Goal: Book appointment/travel/reservation

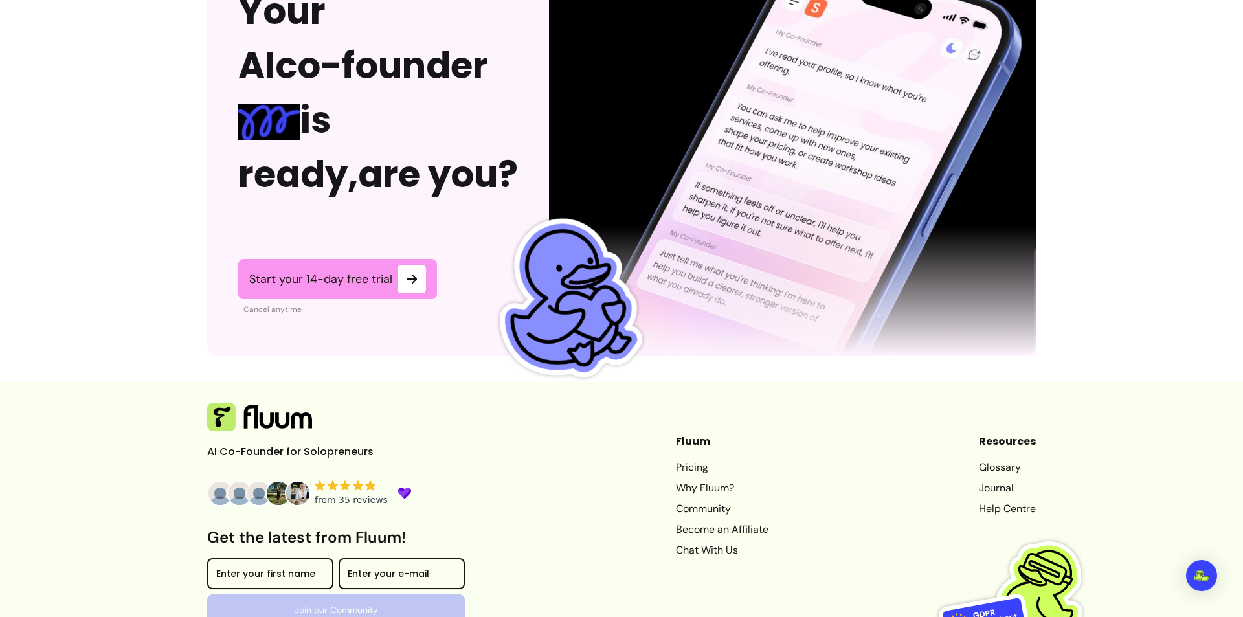
scroll to position [3184, 0]
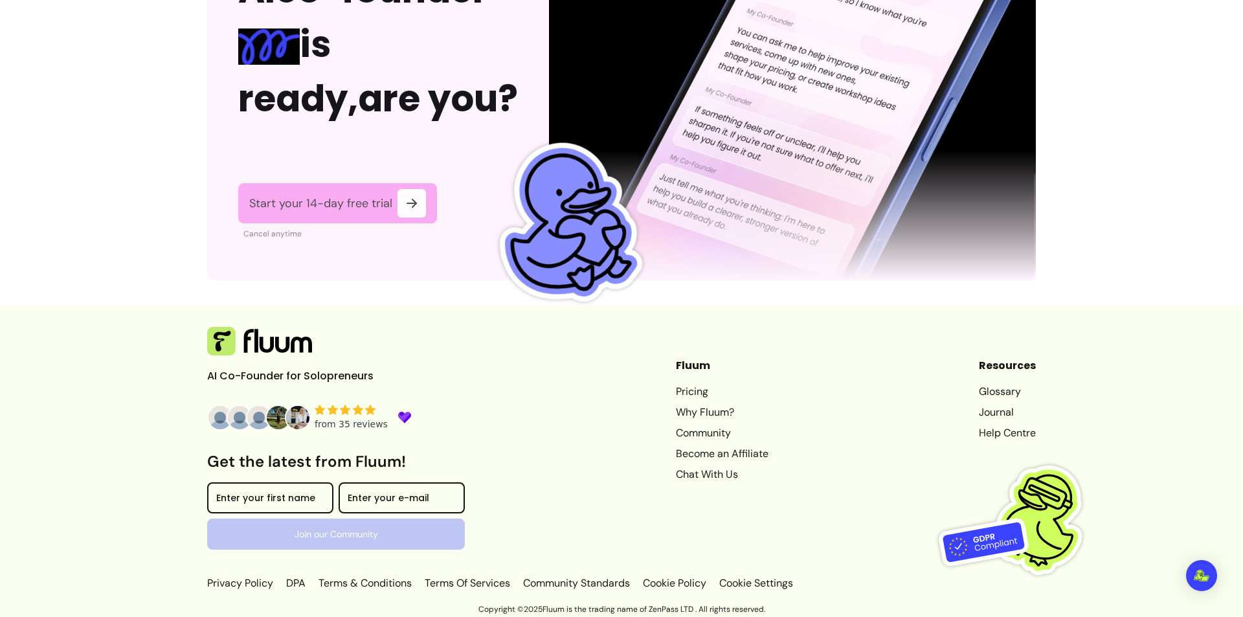
click at [332, 196] on span "Start your 14-day free trial" at bounding box center [320, 204] width 143 height 16
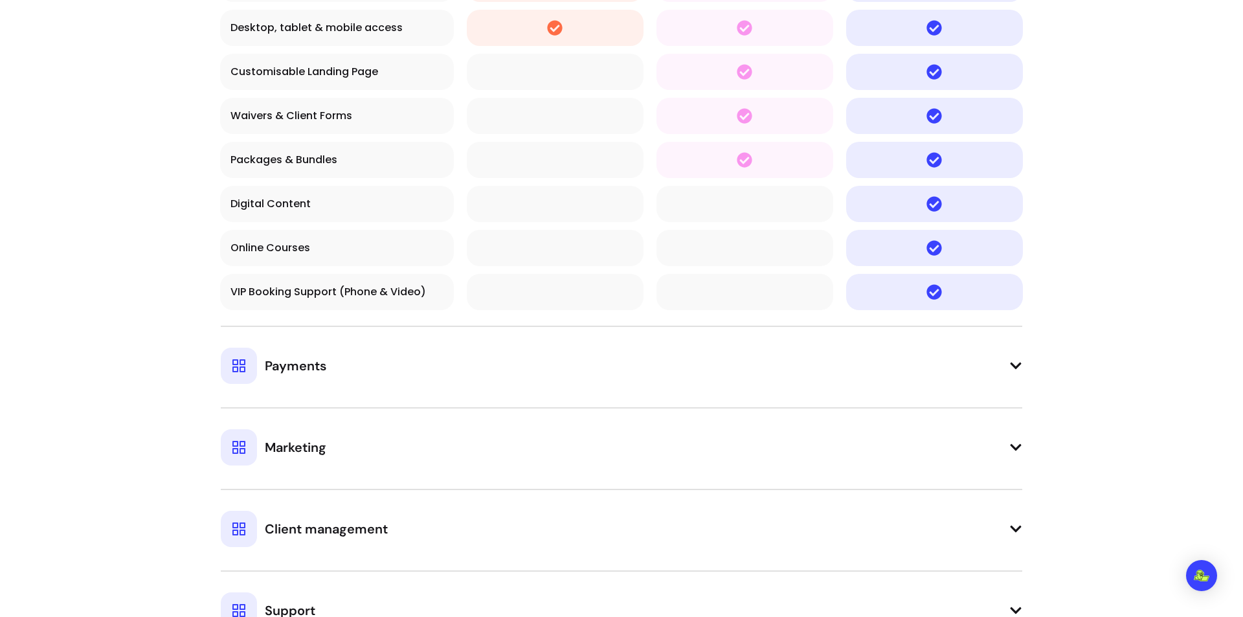
scroll to position [1230, 0]
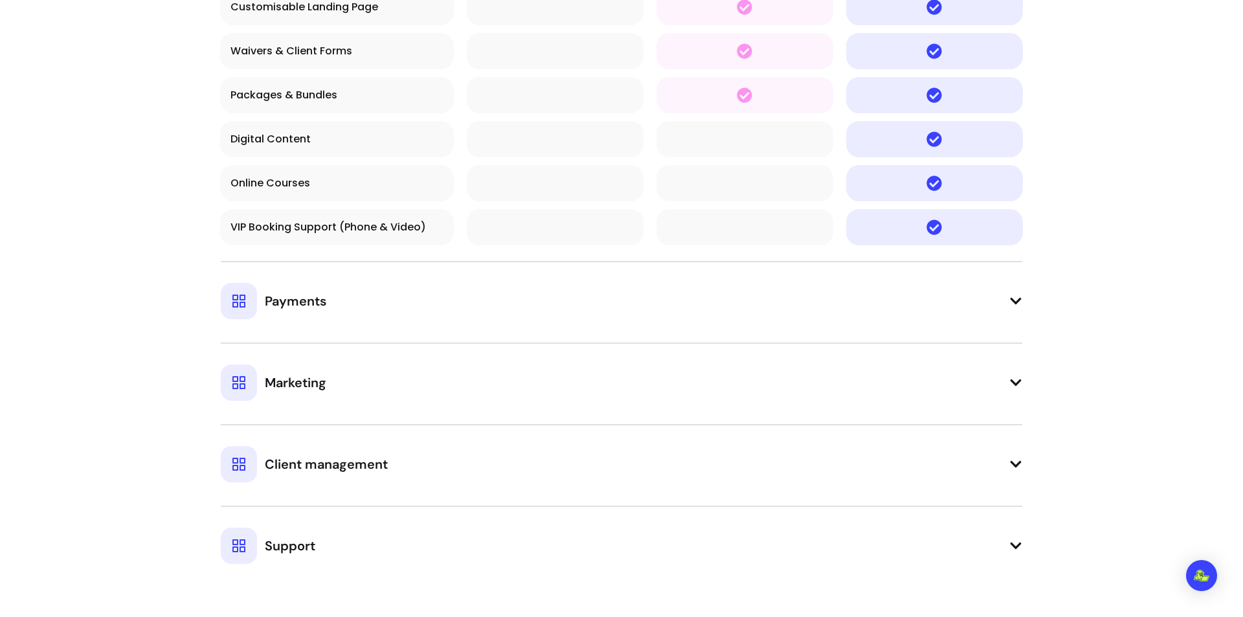
click at [301, 291] on div "Payments" at bounding box center [274, 301] width 106 height 36
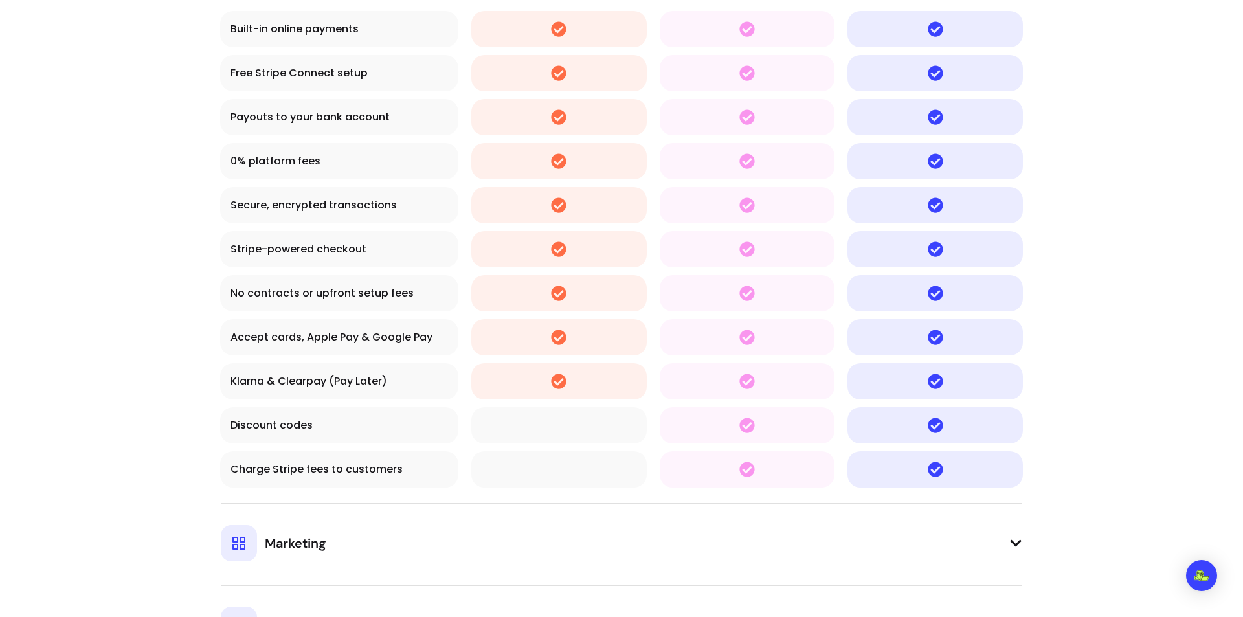
scroll to position [1619, 0]
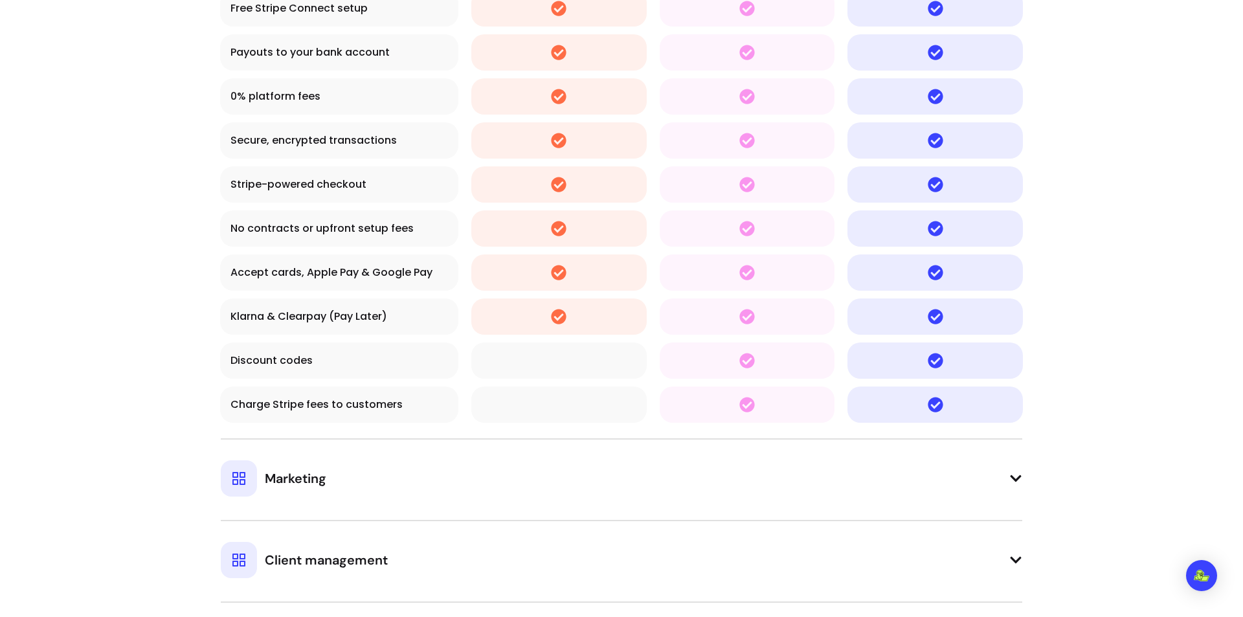
click at [330, 488] on button "Marketing" at bounding box center [622, 467] width 802 height 58
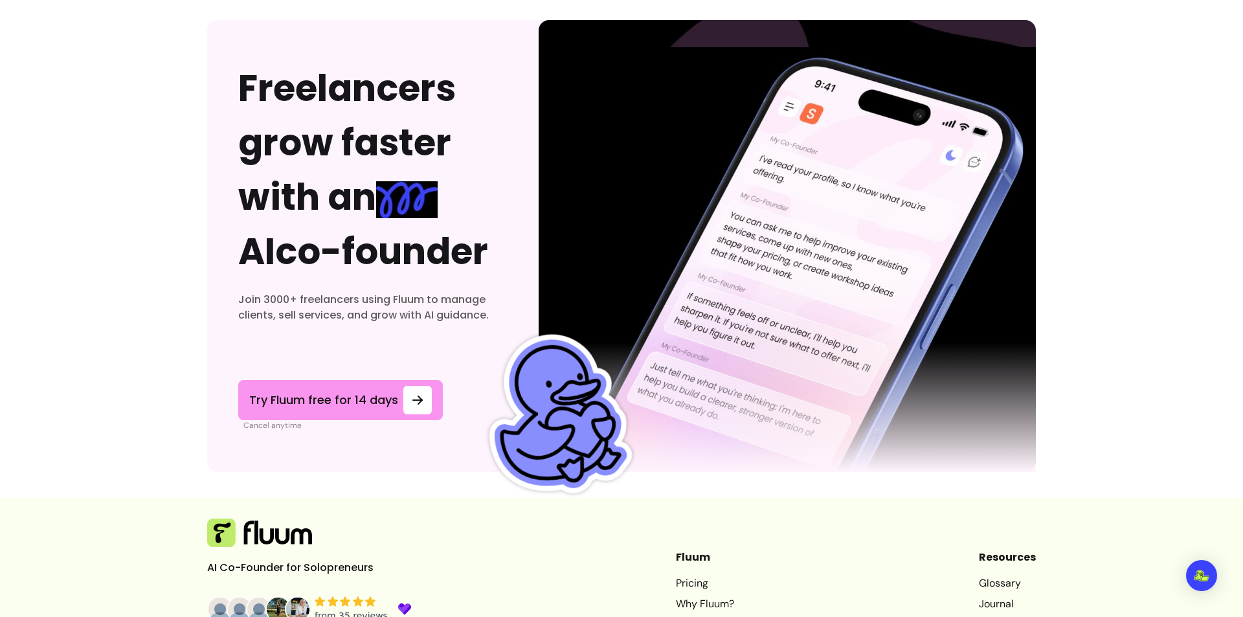
scroll to position [4854, 0]
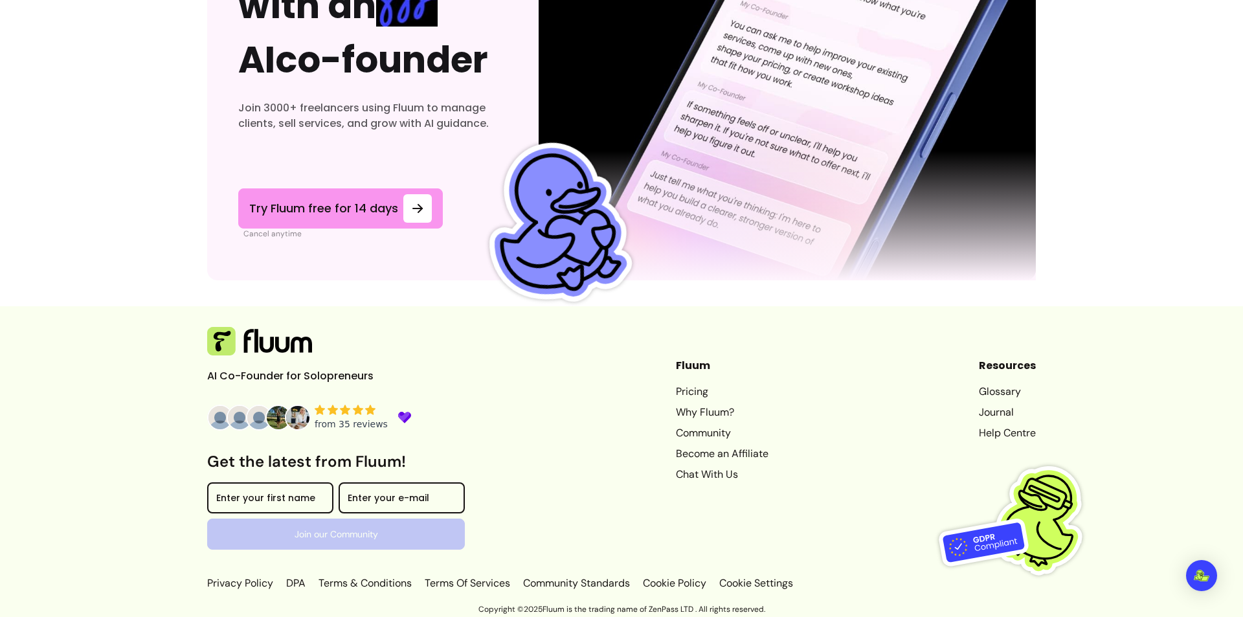
click at [705, 411] on link "Why Fluum?" at bounding box center [722, 413] width 93 height 16
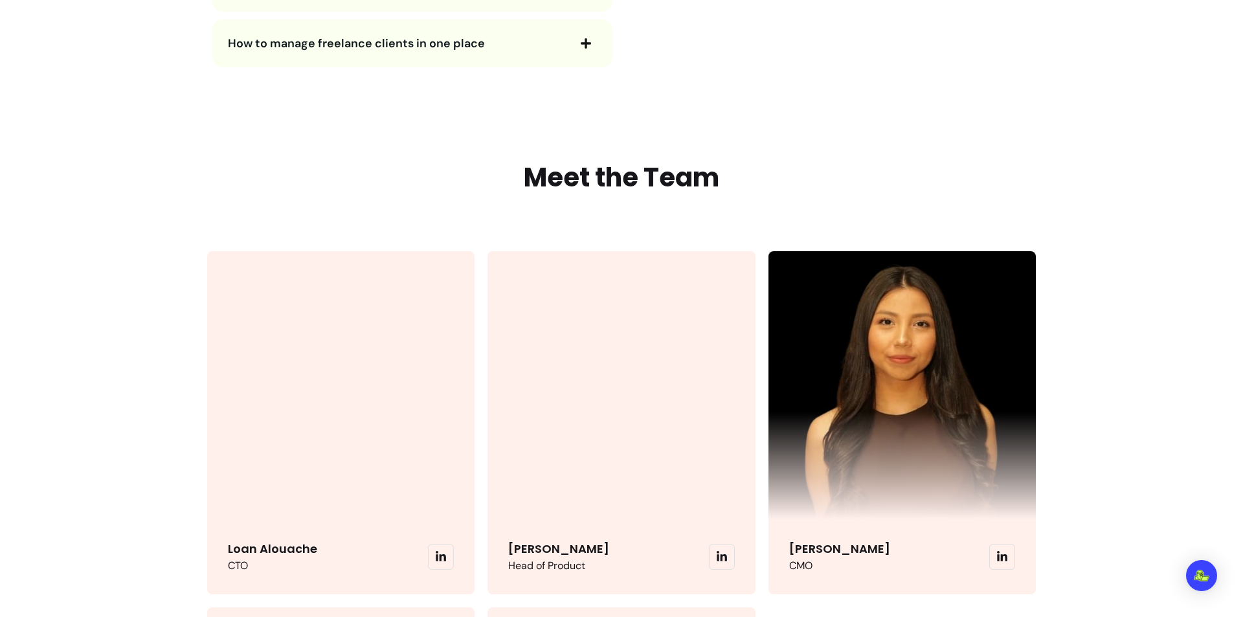
scroll to position [3020, 0]
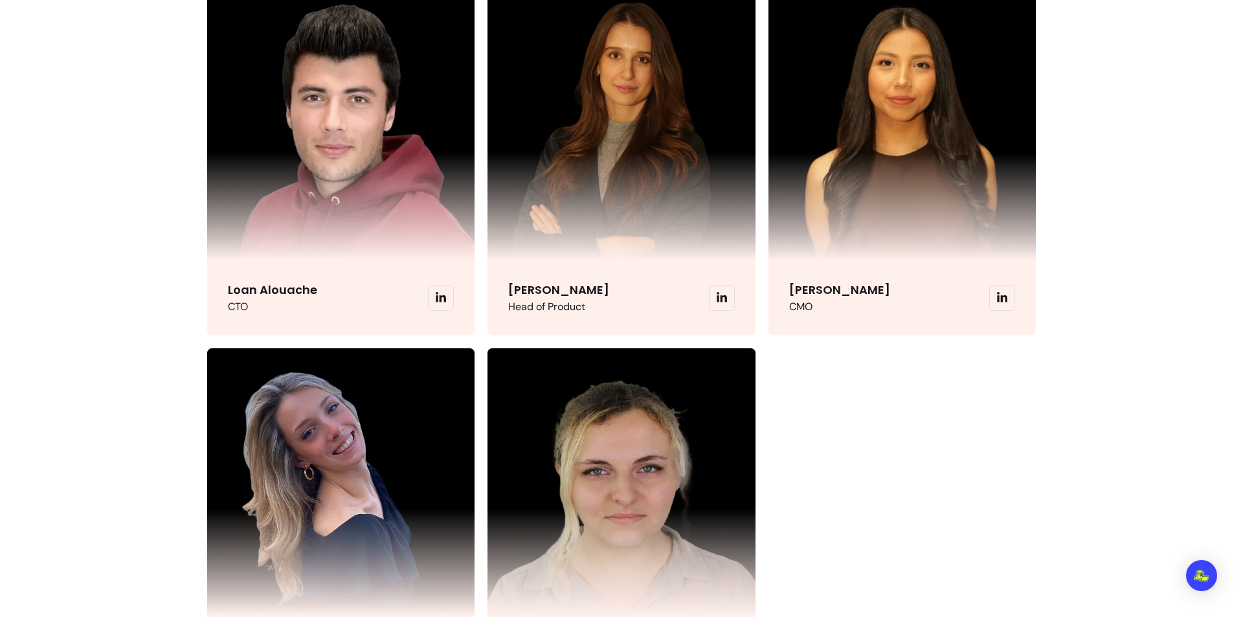
click at [584, 291] on p "Roberta Morelli" at bounding box center [558, 290] width 101 height 18
click at [727, 298] on span at bounding box center [722, 298] width 26 height 26
click at [721, 304] on span at bounding box center [722, 298] width 26 height 26
click at [717, 304] on span at bounding box center [722, 298] width 26 height 26
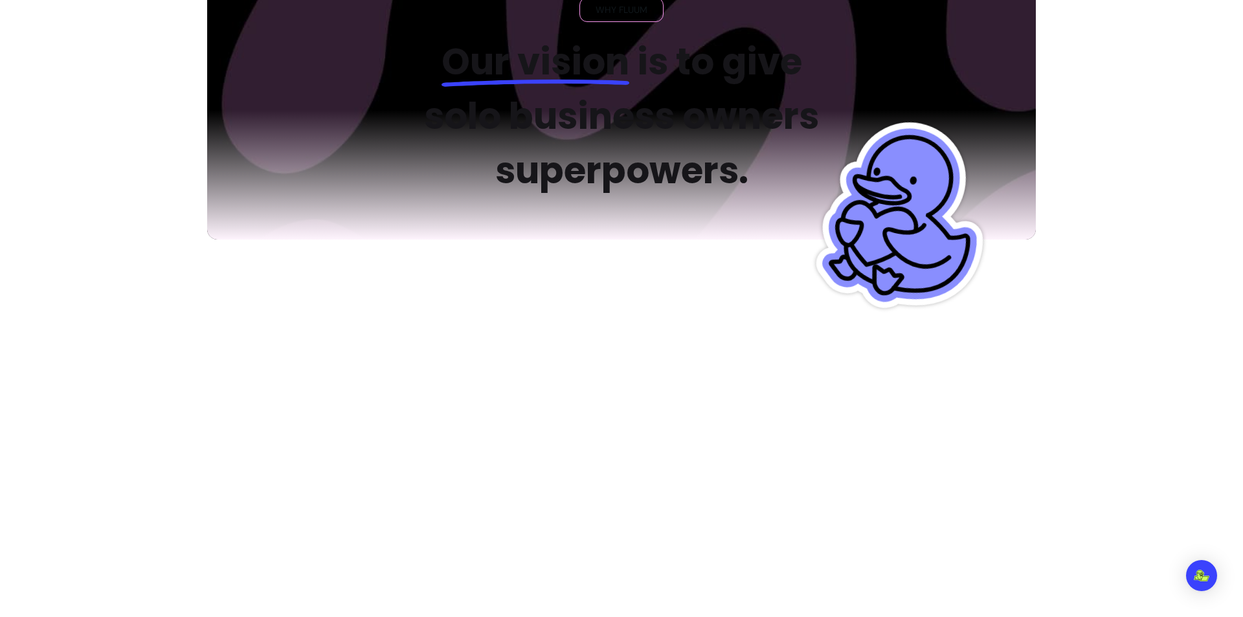
scroll to position [0, 0]
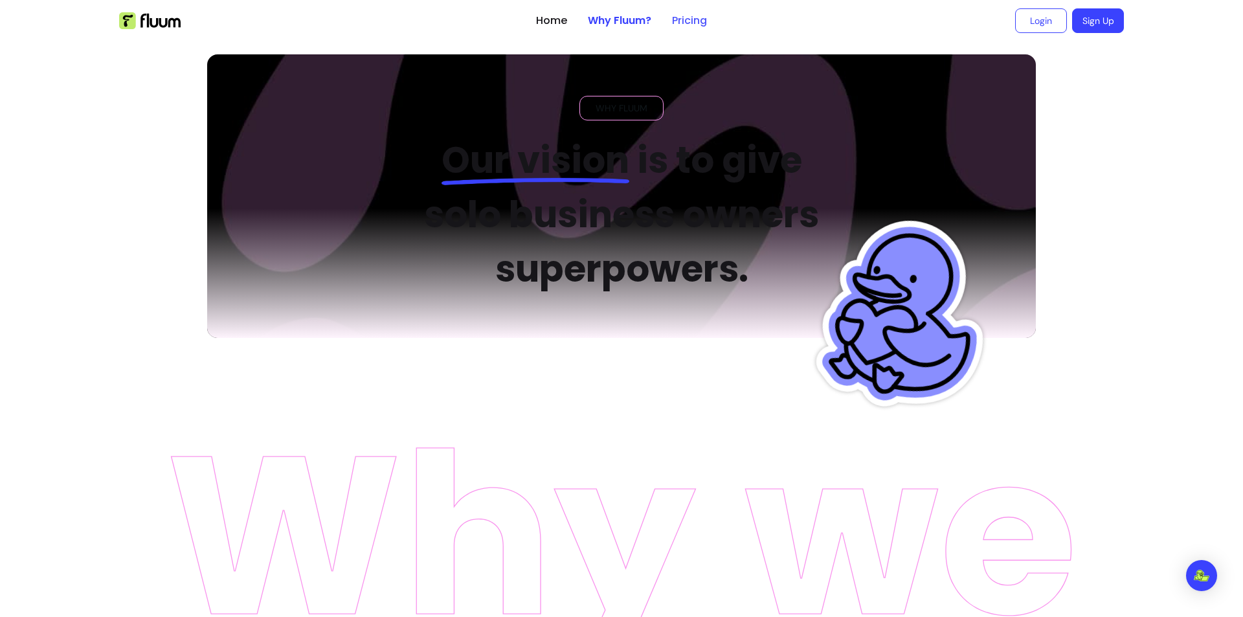
click at [673, 22] on link "Pricing" at bounding box center [689, 21] width 35 height 16
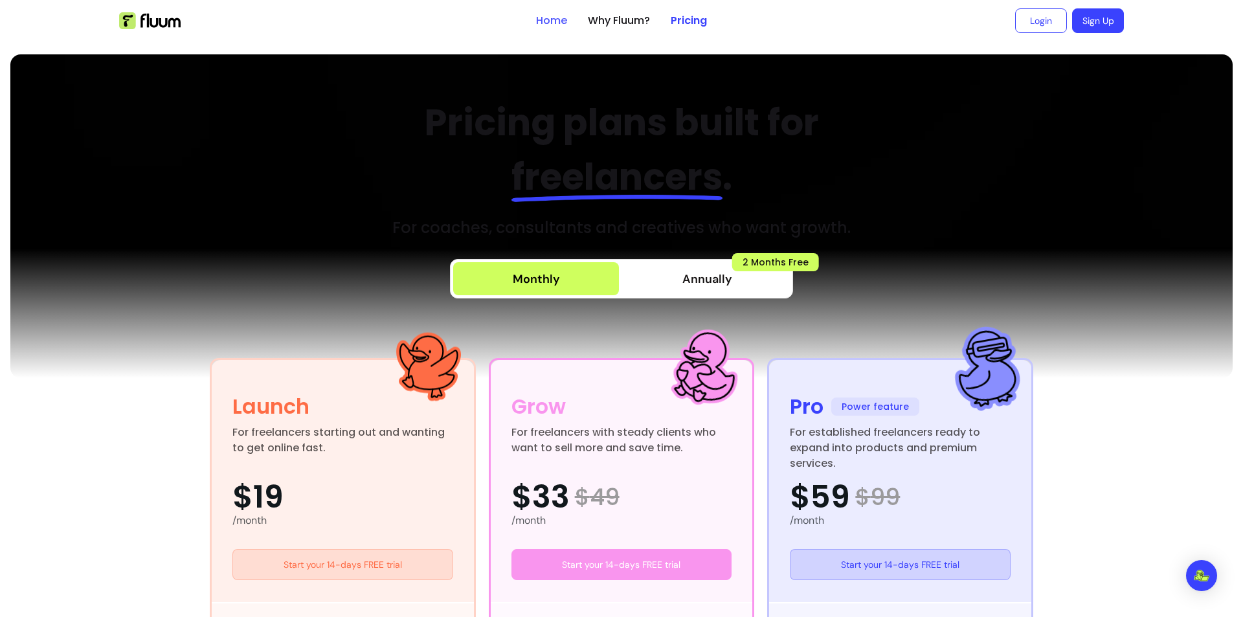
click at [536, 27] on link "Home" at bounding box center [551, 21] width 31 height 16
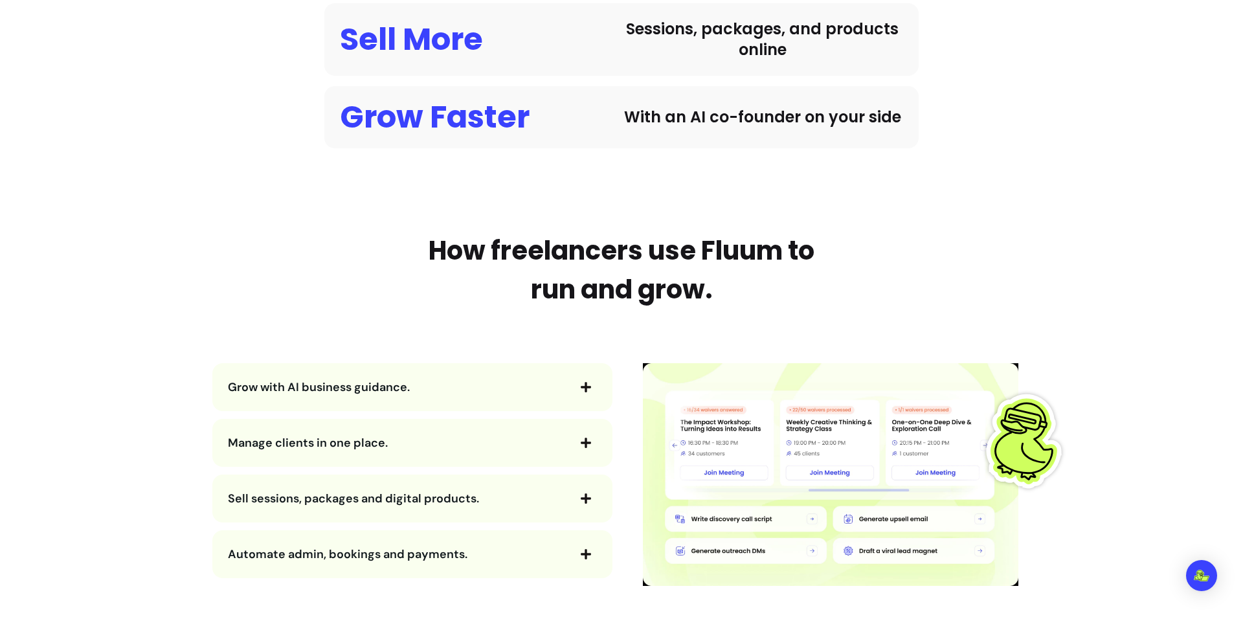
scroll to position [1295, 0]
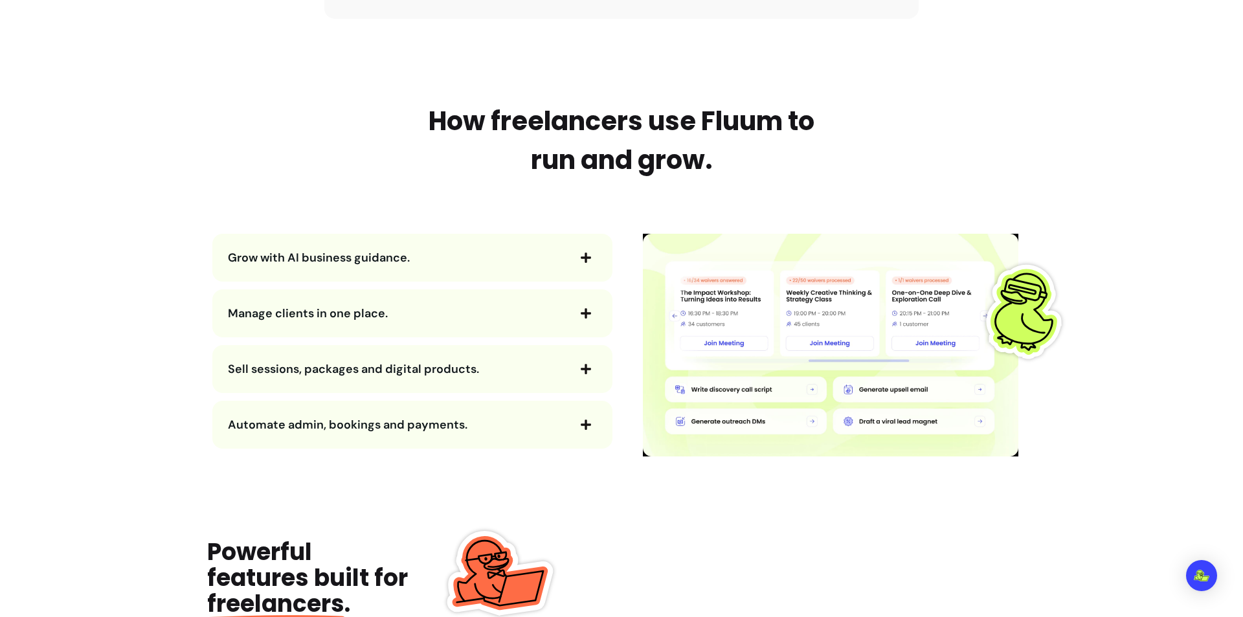
click at [387, 255] on span "Grow with AI business guidance." at bounding box center [319, 258] width 182 height 16
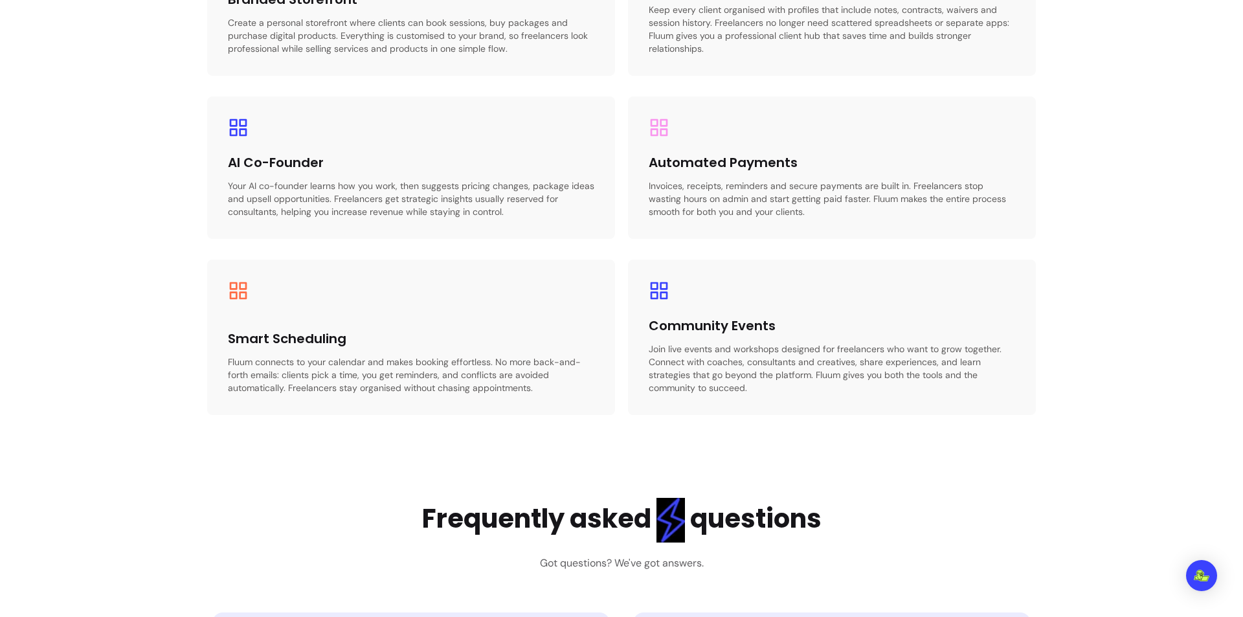
scroll to position [2331, 0]
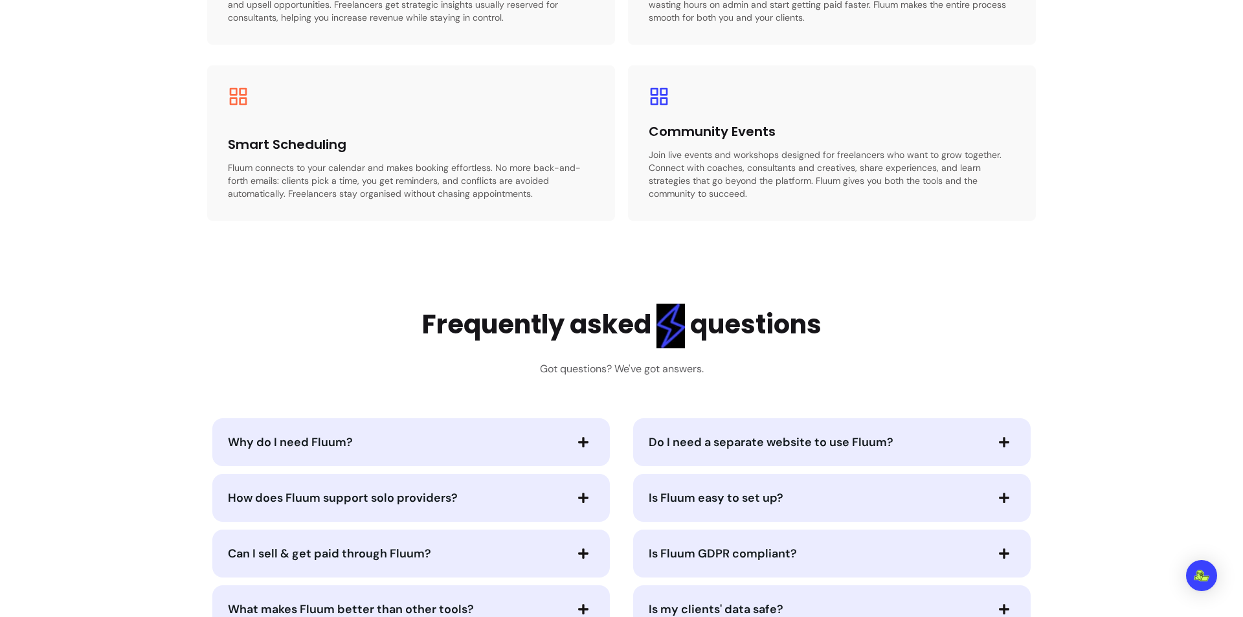
click at [629, 367] on h3 "Got questions? We've got answers." at bounding box center [622, 369] width 164 height 16
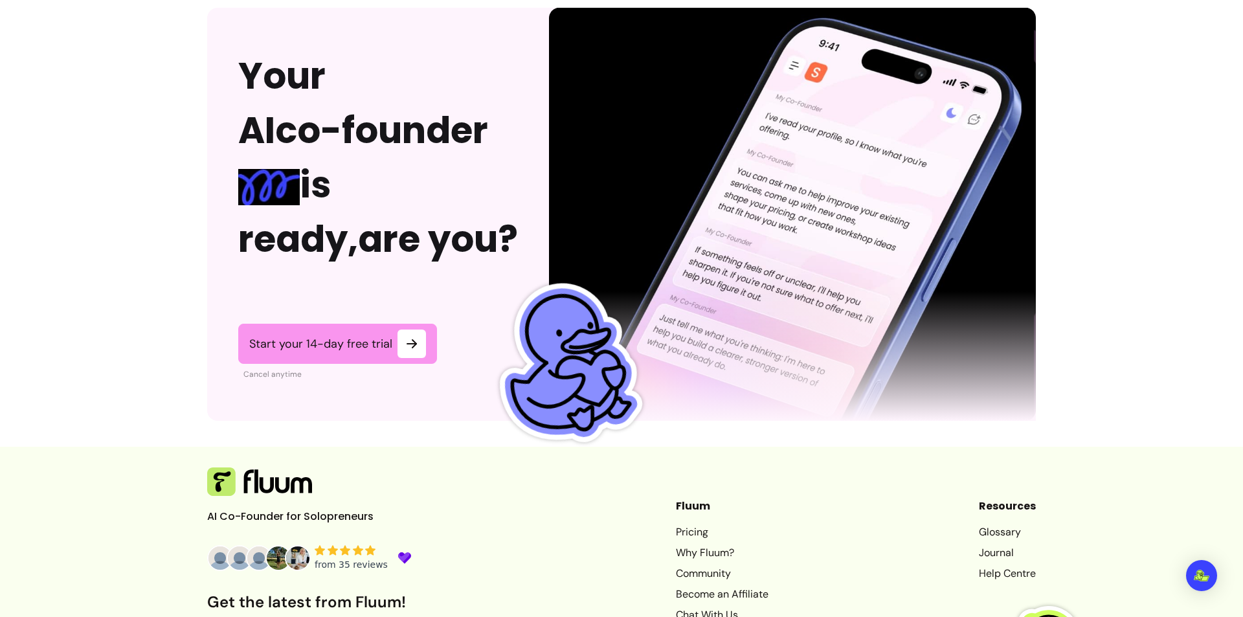
scroll to position [3173, 0]
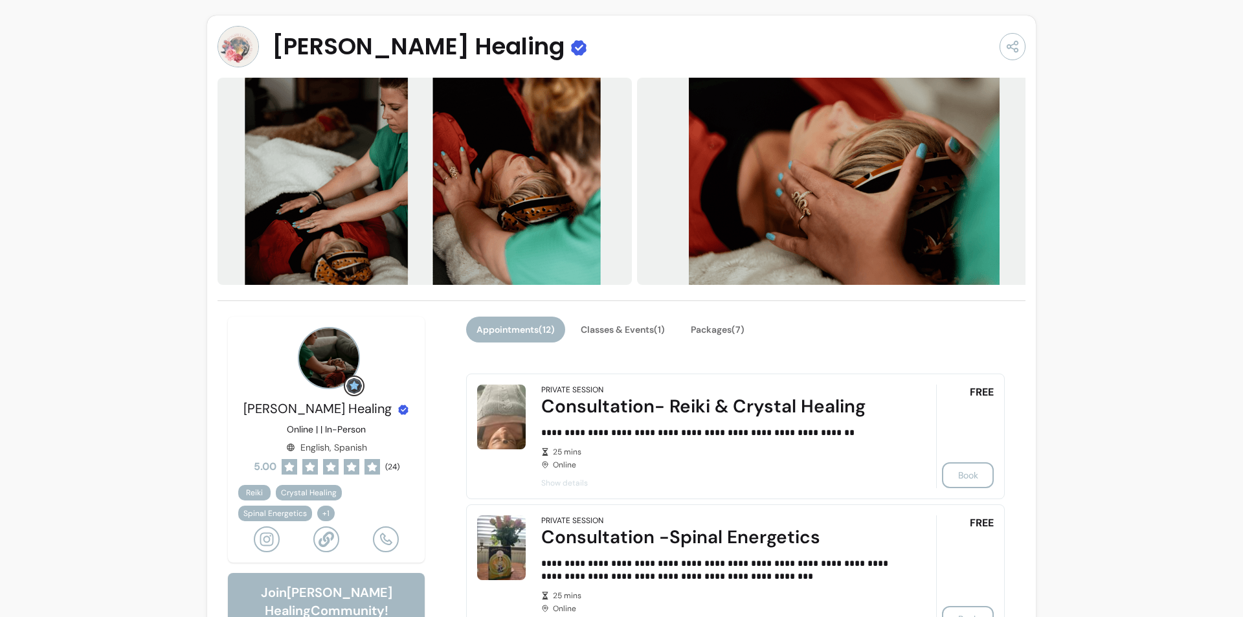
click at [635, 343] on div "Appointments ( 12 ) Classes & Events ( 1 ) Packages ( 7 )" at bounding box center [735, 337] width 539 height 41
click at [633, 337] on button "Classes & Events ( 1 )" at bounding box center [623, 329] width 102 height 25
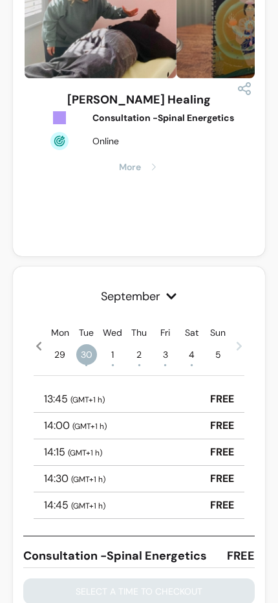
scroll to position [214, 0]
